Goal: Information Seeking & Learning: Learn about a topic

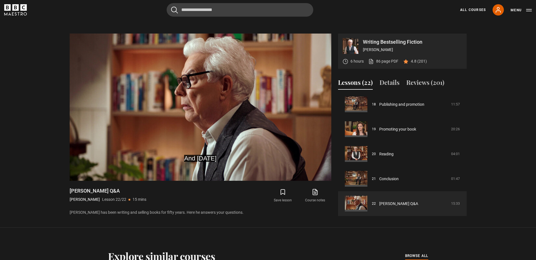
scroll to position [253, 0]
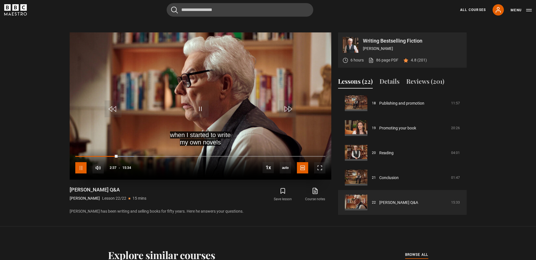
click at [80, 172] on span "Video Player" at bounding box center [80, 167] width 11 height 11
click at [202, 108] on span "Video Player" at bounding box center [200, 108] width 17 height 17
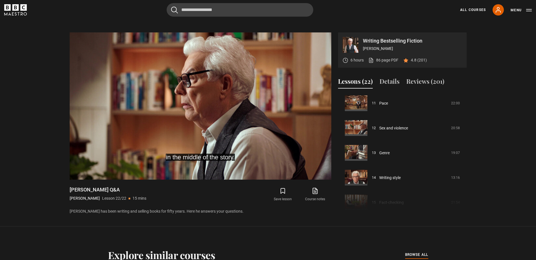
scroll to position [275, 0]
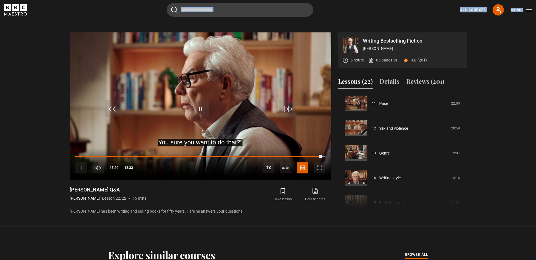
drag, startPoint x: 9, startPoint y: 0, endPoint x: 9, endPoint y: -3, distance: 3.1
click at [9, 0] on html "Skip to main content Cancel Courses Previous courses Next courses Agatha Christ…" at bounding box center [268, 247] width 536 height 1001
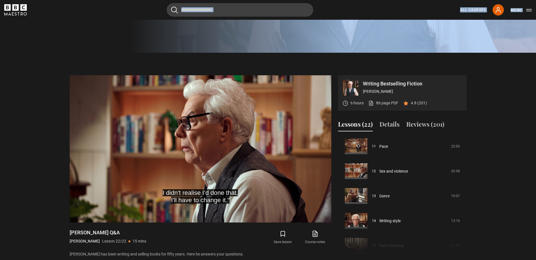
click at [14, 9] on icon "BBC Maestro" at bounding box center [15, 7] width 6 height 6
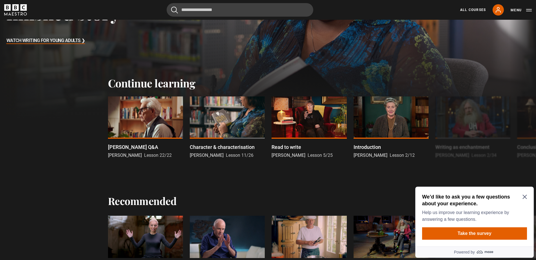
scroll to position [128, 0]
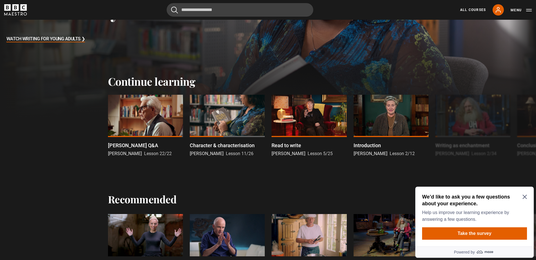
click at [526, 196] on icon "Close Maze Prompt" at bounding box center [524, 197] width 5 height 5
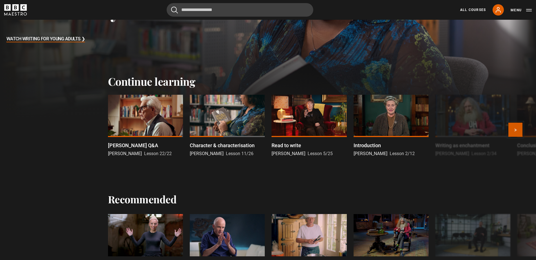
click at [519, 130] on button "Next" at bounding box center [515, 130] width 14 height 14
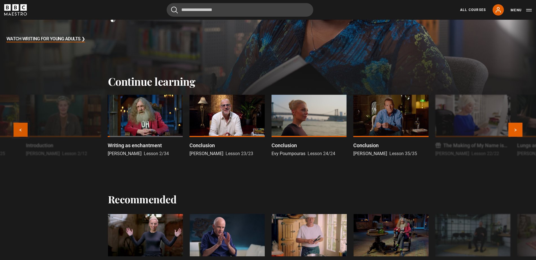
click at [19, 132] on button "Previous" at bounding box center [21, 130] width 14 height 14
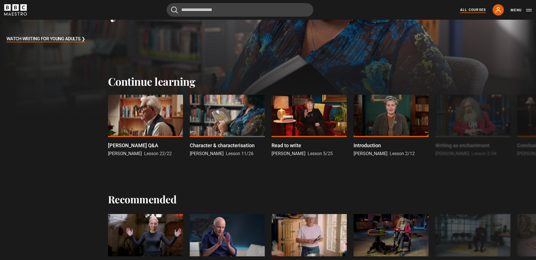
click at [474, 10] on link "All Courses" at bounding box center [473, 9] width 26 height 5
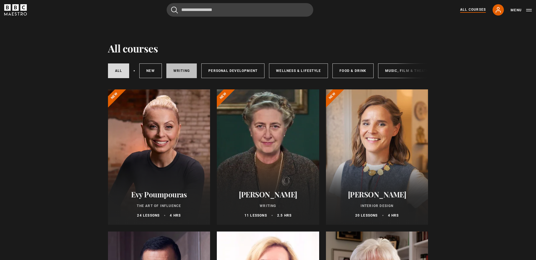
click at [174, 69] on link "Writing" at bounding box center [181, 70] width 30 height 15
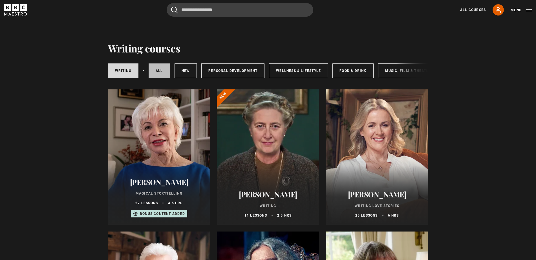
click at [165, 70] on link "All courses" at bounding box center [159, 70] width 21 height 15
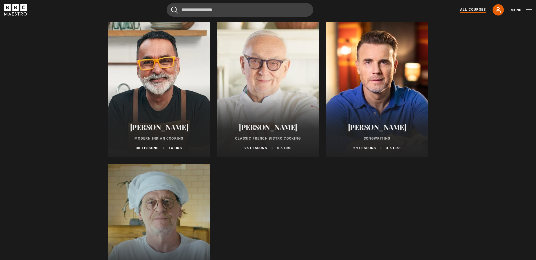
scroll to position [154, 0]
